Goal: Task Accomplishment & Management: Manage account settings

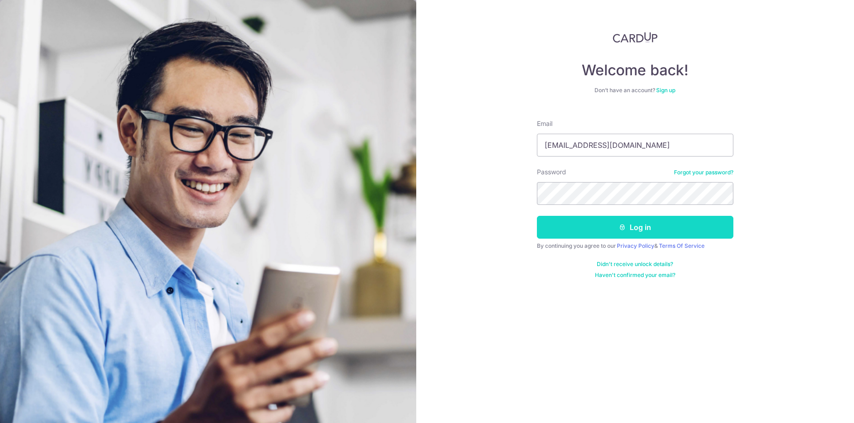
type input "[EMAIL_ADDRESS][DOMAIN_NAME]"
click at [618, 220] on button "Log in" at bounding box center [635, 227] width 196 height 23
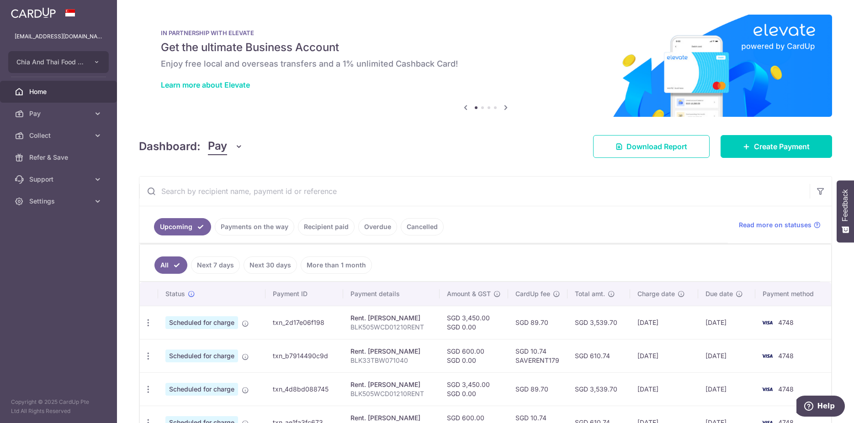
click at [416, 228] on link "Cancelled" at bounding box center [422, 226] width 43 height 17
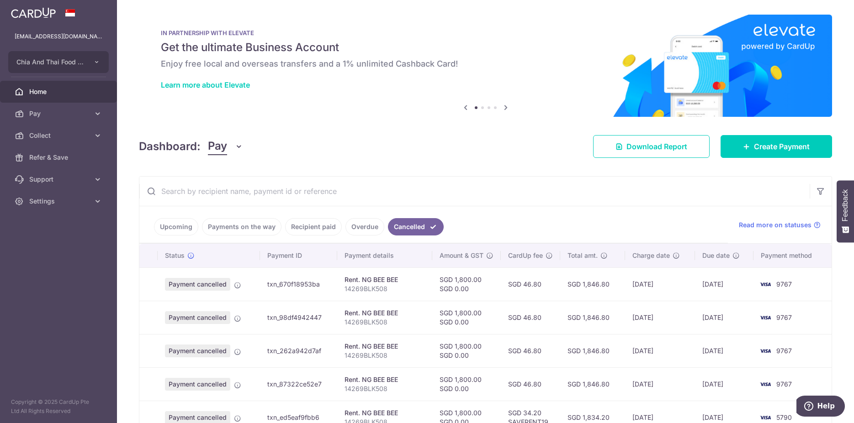
click at [262, 228] on link "Payments on the way" at bounding box center [241, 226] width 79 height 17
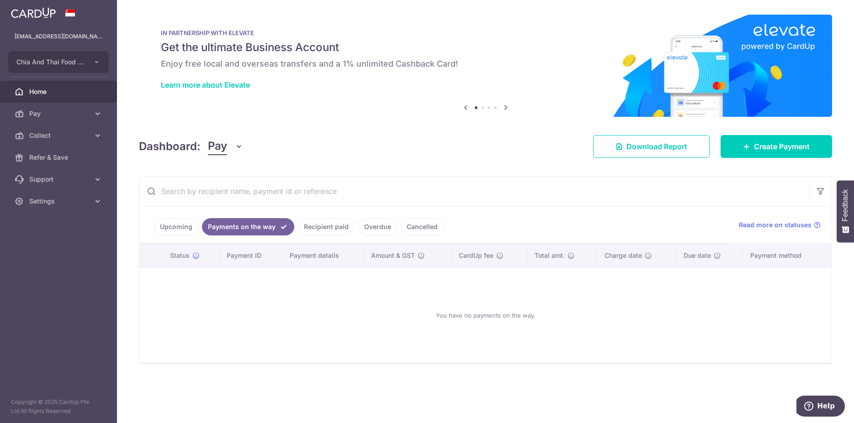
click at [180, 229] on link "Upcoming" at bounding box center [176, 226] width 44 height 17
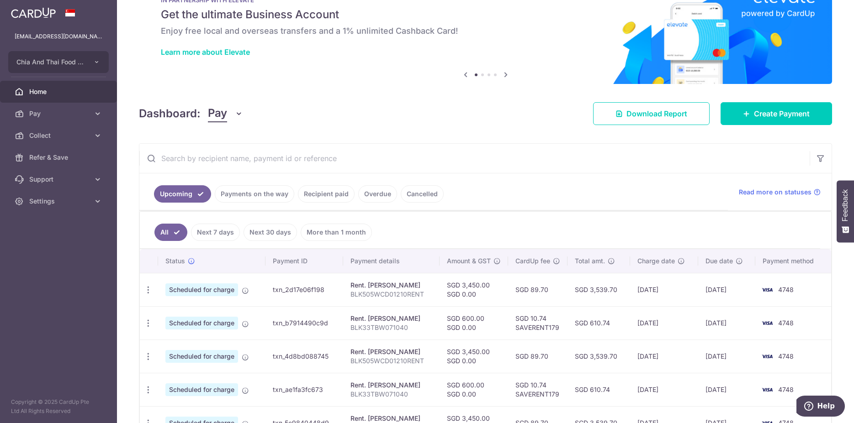
scroll to position [47, 0]
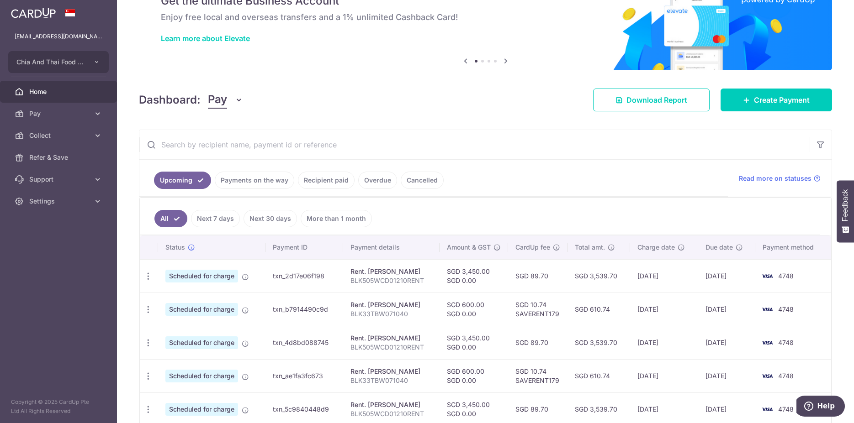
click at [414, 182] on link "Cancelled" at bounding box center [422, 180] width 43 height 17
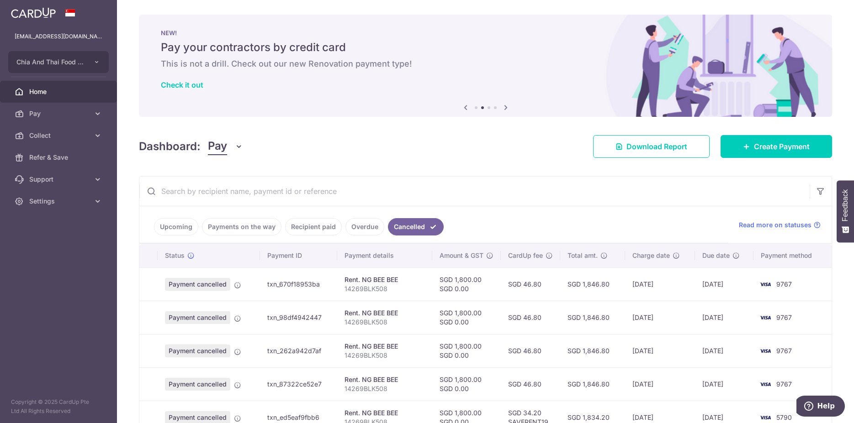
click at [256, 228] on link "Payments on the way" at bounding box center [241, 226] width 79 height 17
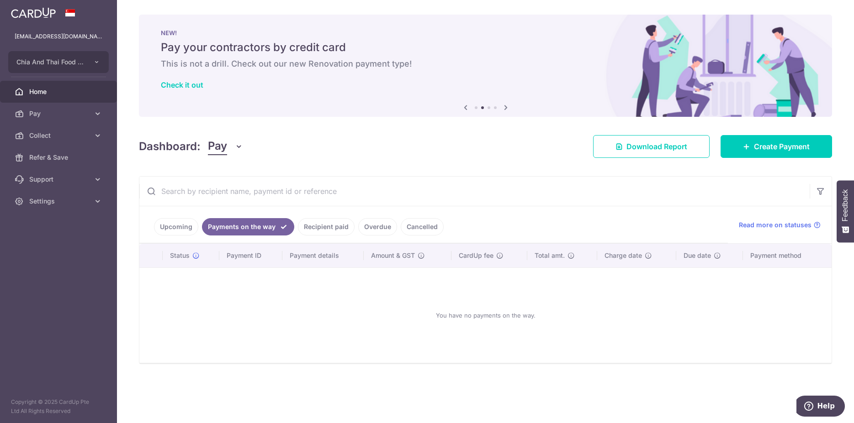
click at [325, 230] on link "Recipient paid" at bounding box center [326, 226] width 57 height 17
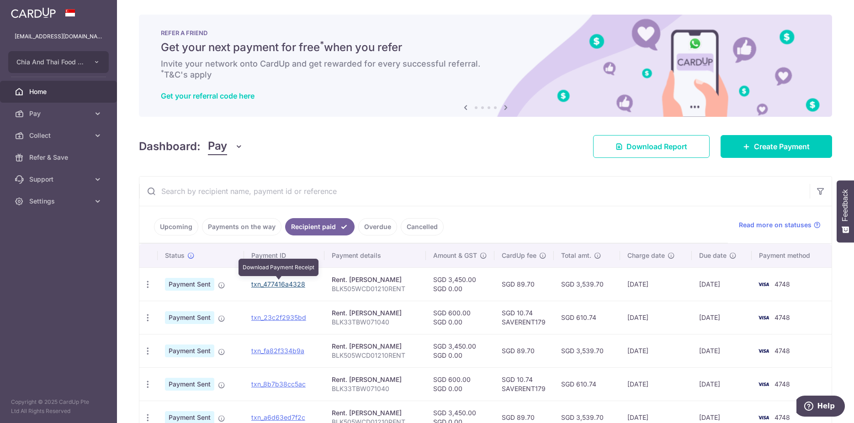
click at [285, 286] on link "txn_477416a4328" at bounding box center [278, 285] width 54 height 8
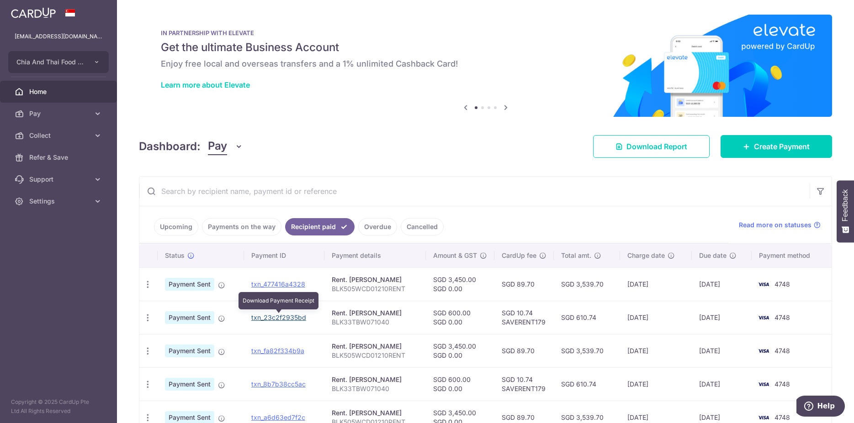
click at [286, 316] on link "txn_23c2f2935bd" at bounding box center [278, 318] width 55 height 8
